Goal: Information Seeking & Learning: Compare options

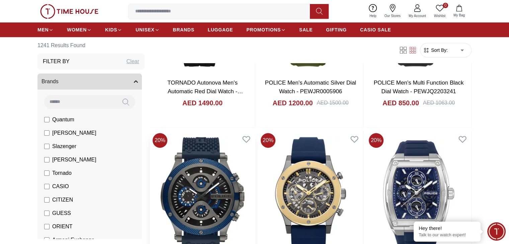
scroll to position [502, 0]
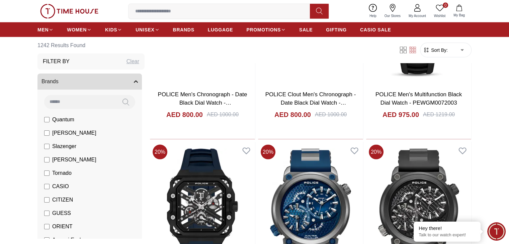
scroll to position [1406, 0]
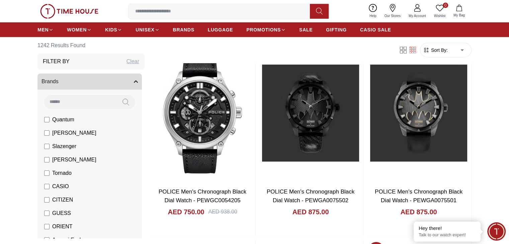
scroll to position [1942, 0]
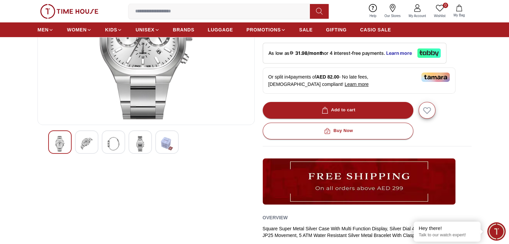
scroll to position [134, 0]
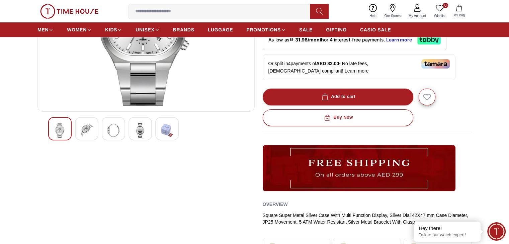
click at [140, 131] on img at bounding box center [140, 130] width 12 height 15
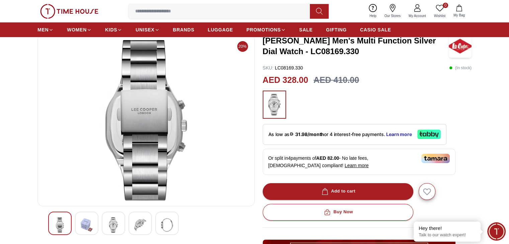
scroll to position [67, 0]
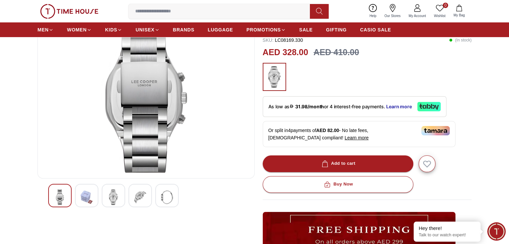
click at [113, 195] on img at bounding box center [113, 197] width 12 height 15
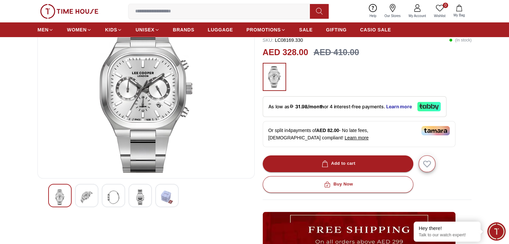
click at [89, 195] on img at bounding box center [87, 197] width 12 height 15
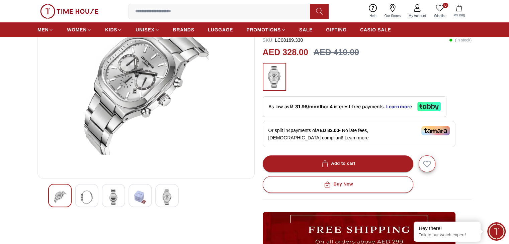
click at [64, 195] on img at bounding box center [60, 197] width 12 height 15
click at [138, 197] on img at bounding box center [140, 197] width 12 height 15
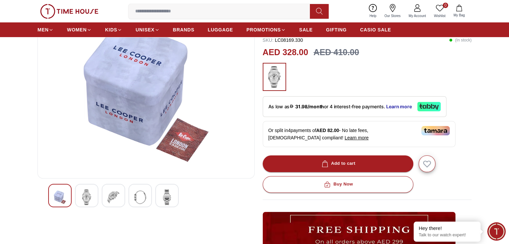
click at [163, 200] on img at bounding box center [167, 197] width 12 height 15
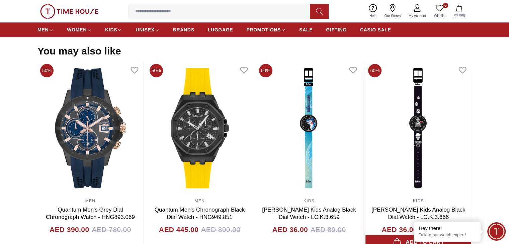
scroll to position [652, 0]
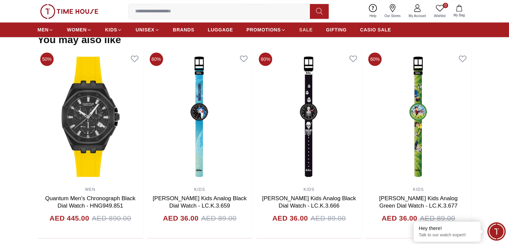
click at [309, 31] on span "SALE" at bounding box center [305, 29] width 13 height 7
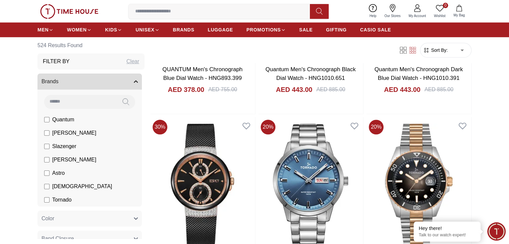
scroll to position [837, 0]
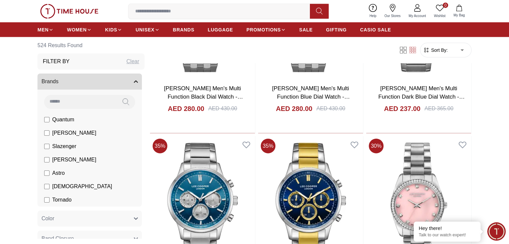
scroll to position [1708, 0]
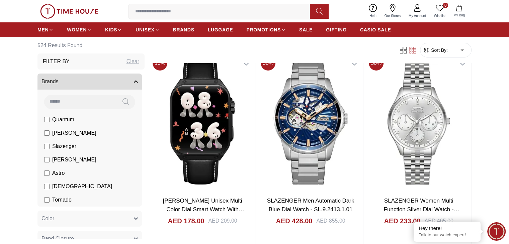
scroll to position [2377, 0]
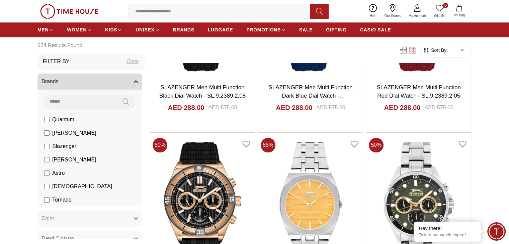
scroll to position [3281, 0]
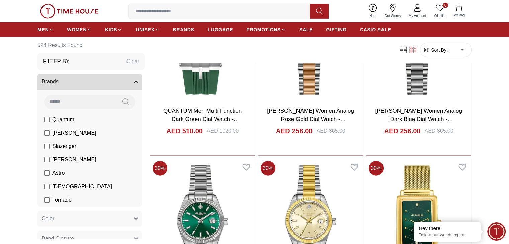
scroll to position [4219, 0]
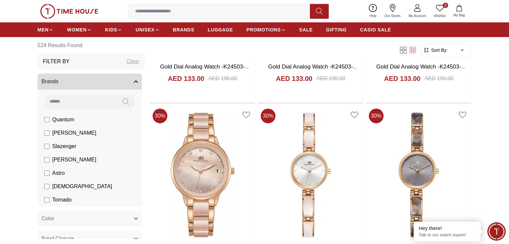
scroll to position [5022, 0]
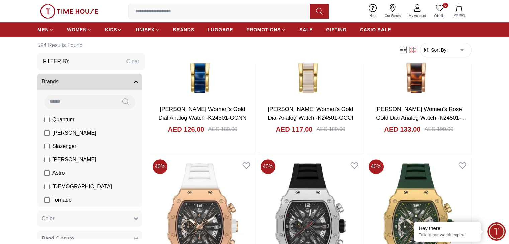
scroll to position [5525, 0]
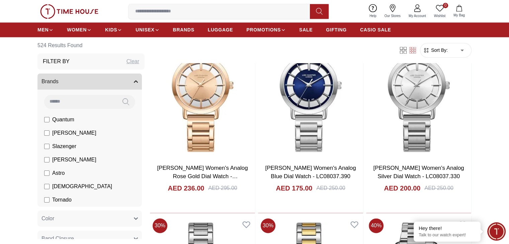
scroll to position [6127, 0]
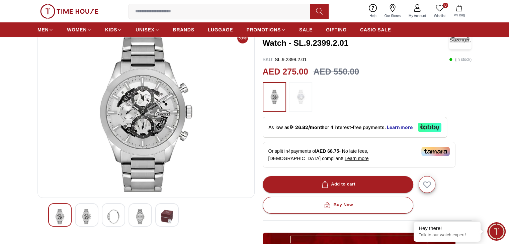
scroll to position [134, 0]
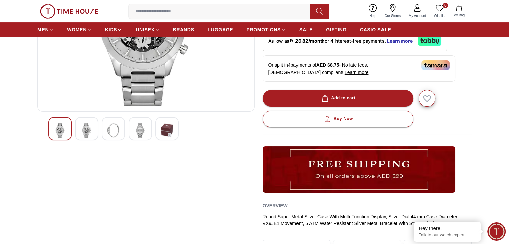
click at [168, 129] on img at bounding box center [167, 130] width 12 height 15
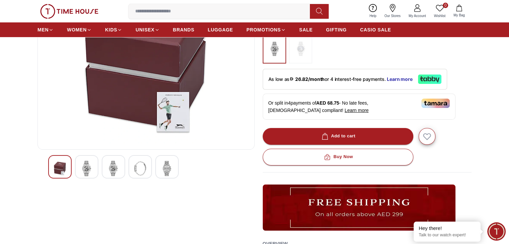
scroll to position [67, 0]
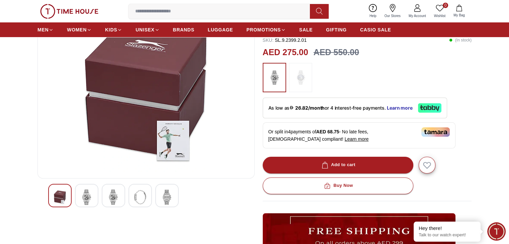
click at [142, 199] on img at bounding box center [140, 197] width 12 height 15
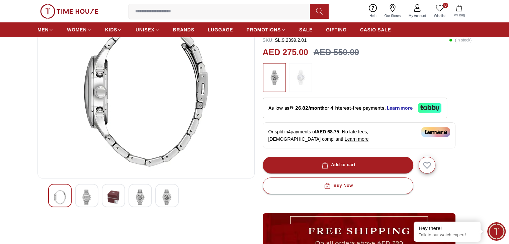
click at [119, 197] on img at bounding box center [113, 197] width 12 height 15
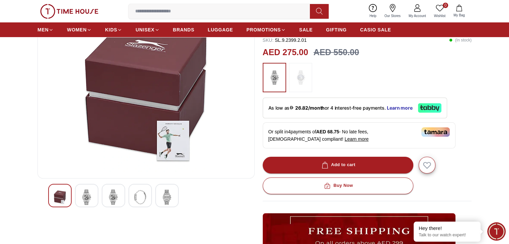
click at [88, 195] on img at bounding box center [87, 197] width 12 height 15
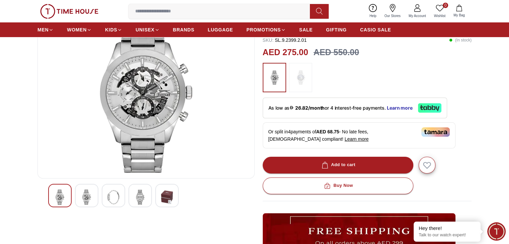
click at [58, 196] on img at bounding box center [60, 197] width 12 height 15
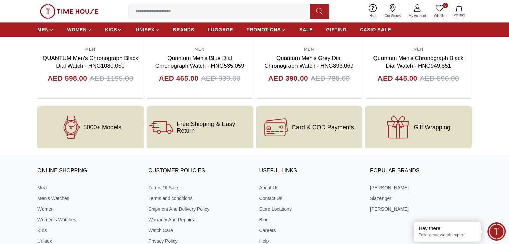
scroll to position [804, 0]
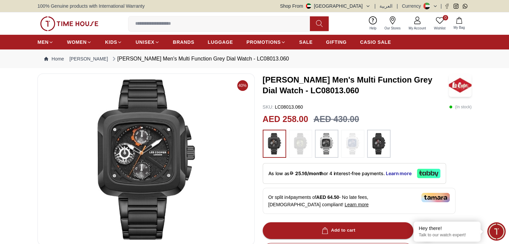
click at [146, 170] on img at bounding box center [146, 159] width 206 height 161
click at [279, 143] on img at bounding box center [274, 143] width 17 height 21
click at [329, 142] on img at bounding box center [326, 143] width 17 height 21
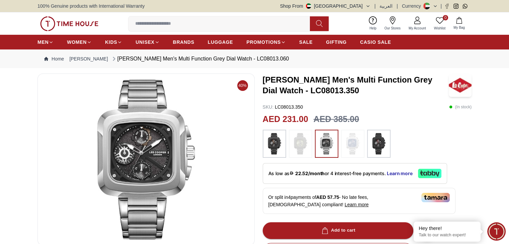
click at [276, 144] on img at bounding box center [274, 143] width 17 height 21
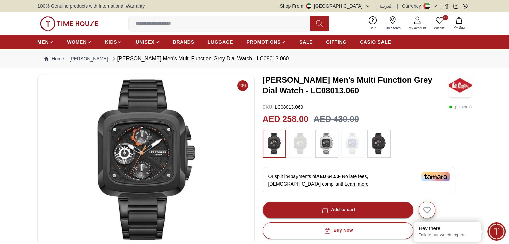
scroll to position [167, 0]
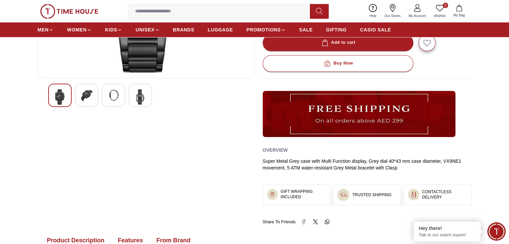
click at [89, 99] on img at bounding box center [87, 95] width 12 height 12
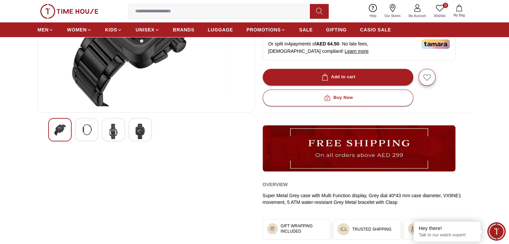
scroll to position [134, 0]
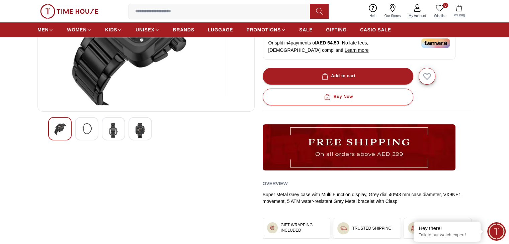
click at [141, 133] on img at bounding box center [140, 130] width 12 height 15
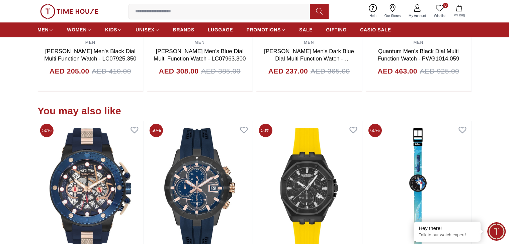
scroll to position [435, 0]
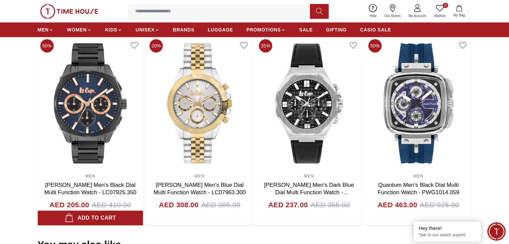
click at [89, 104] on img at bounding box center [91, 103] width 106 height 134
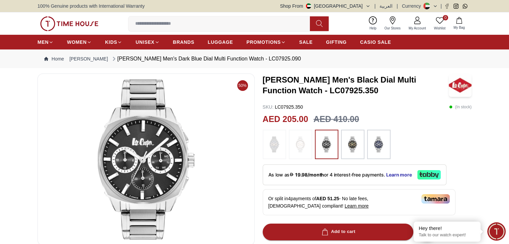
click at [349, 143] on img at bounding box center [353, 144] width 17 height 23
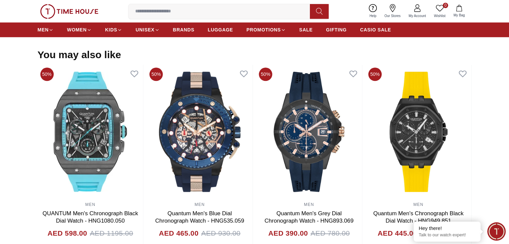
scroll to position [636, 0]
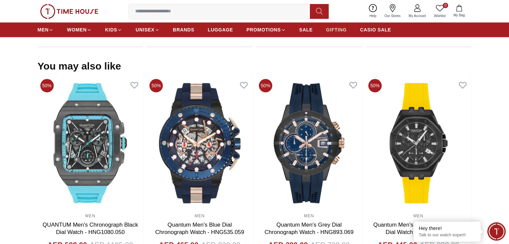
click at [336, 30] on span "GIFTING" at bounding box center [336, 29] width 21 height 7
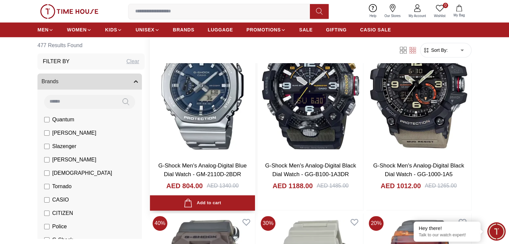
scroll to position [837, 0]
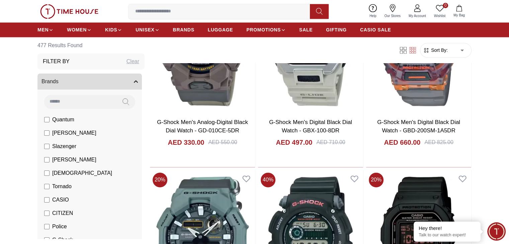
scroll to position [1172, 0]
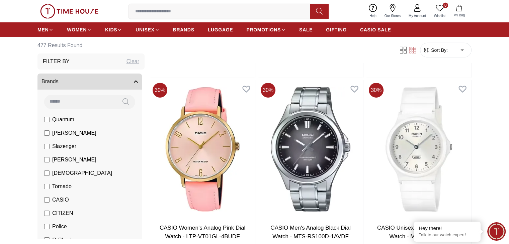
scroll to position [2143, 0]
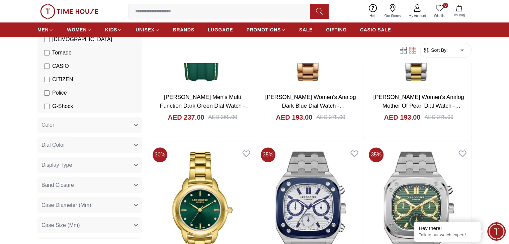
scroll to position [770, 0]
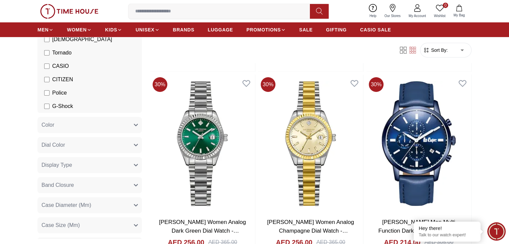
scroll to position [2176, 0]
